Goal: Information Seeking & Learning: Learn about a topic

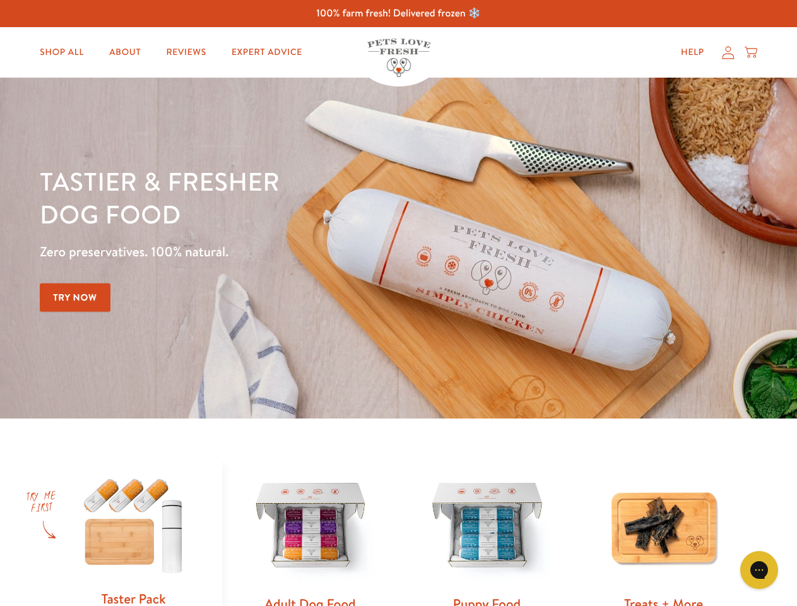
click at [398, 303] on div "Tastier & fresher dog food Zero preservatives. 100% natural. Try Now" at bounding box center [279, 248] width 478 height 167
click at [759, 570] on icon "Gorgias live chat" at bounding box center [759, 570] width 12 height 12
